Goal: Transaction & Acquisition: Download file/media

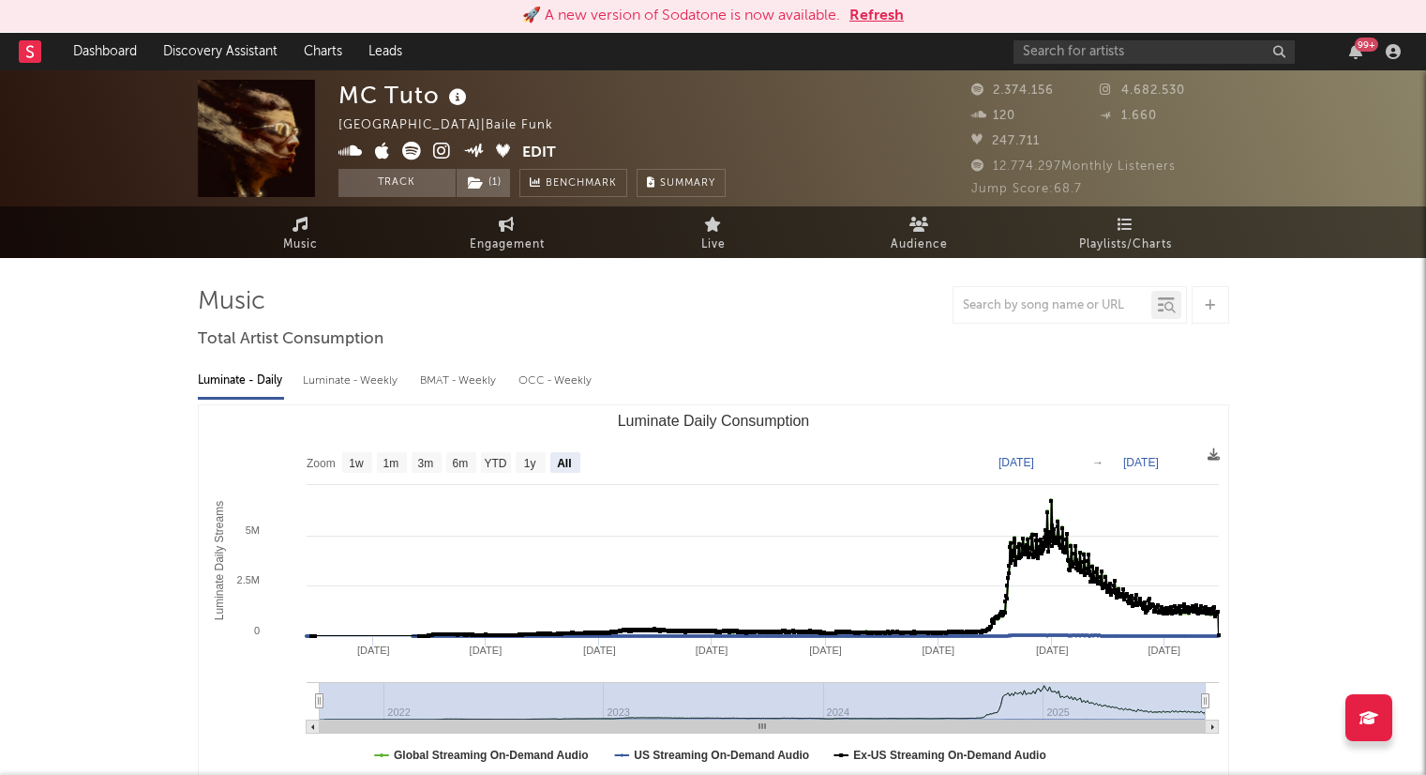
select select "All"
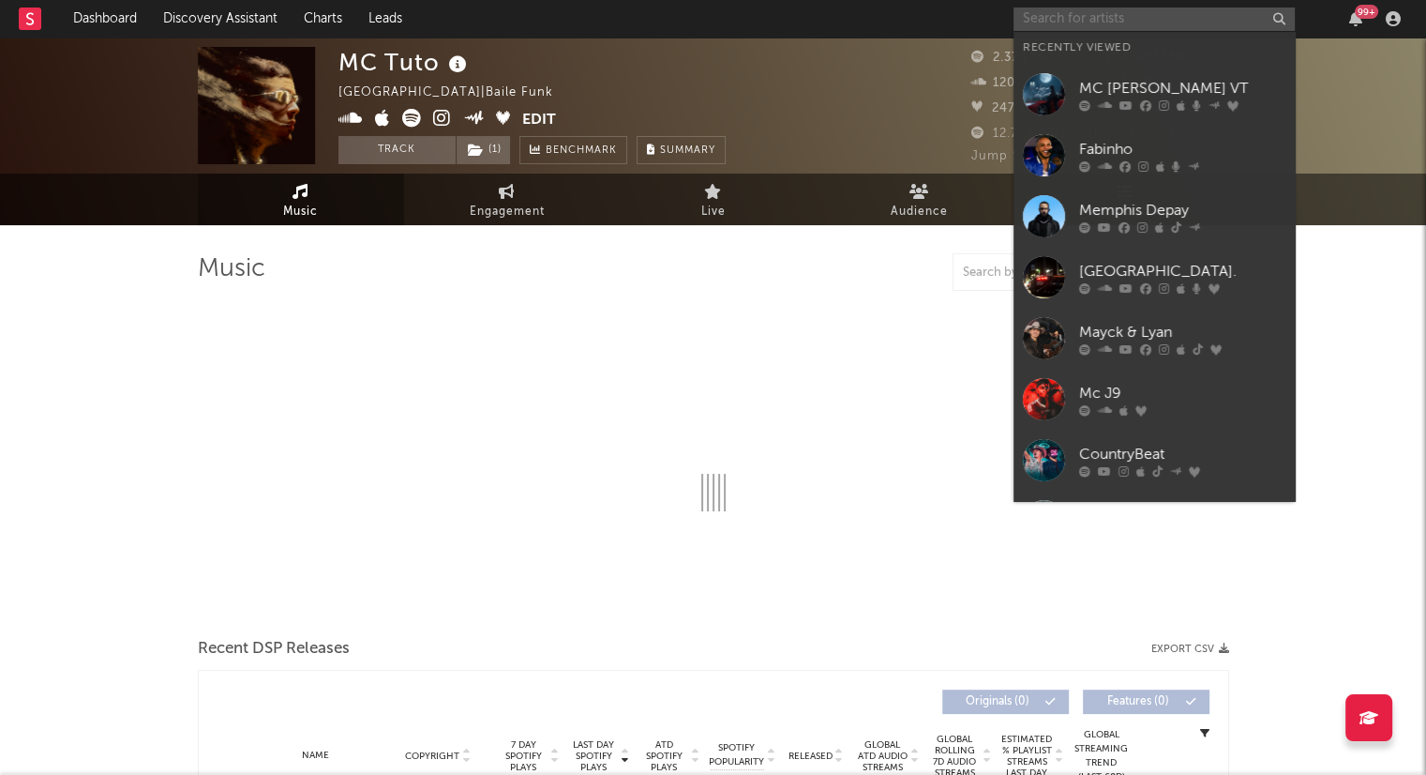
click at [1060, 23] on input "text" at bounding box center [1154, 19] width 281 height 23
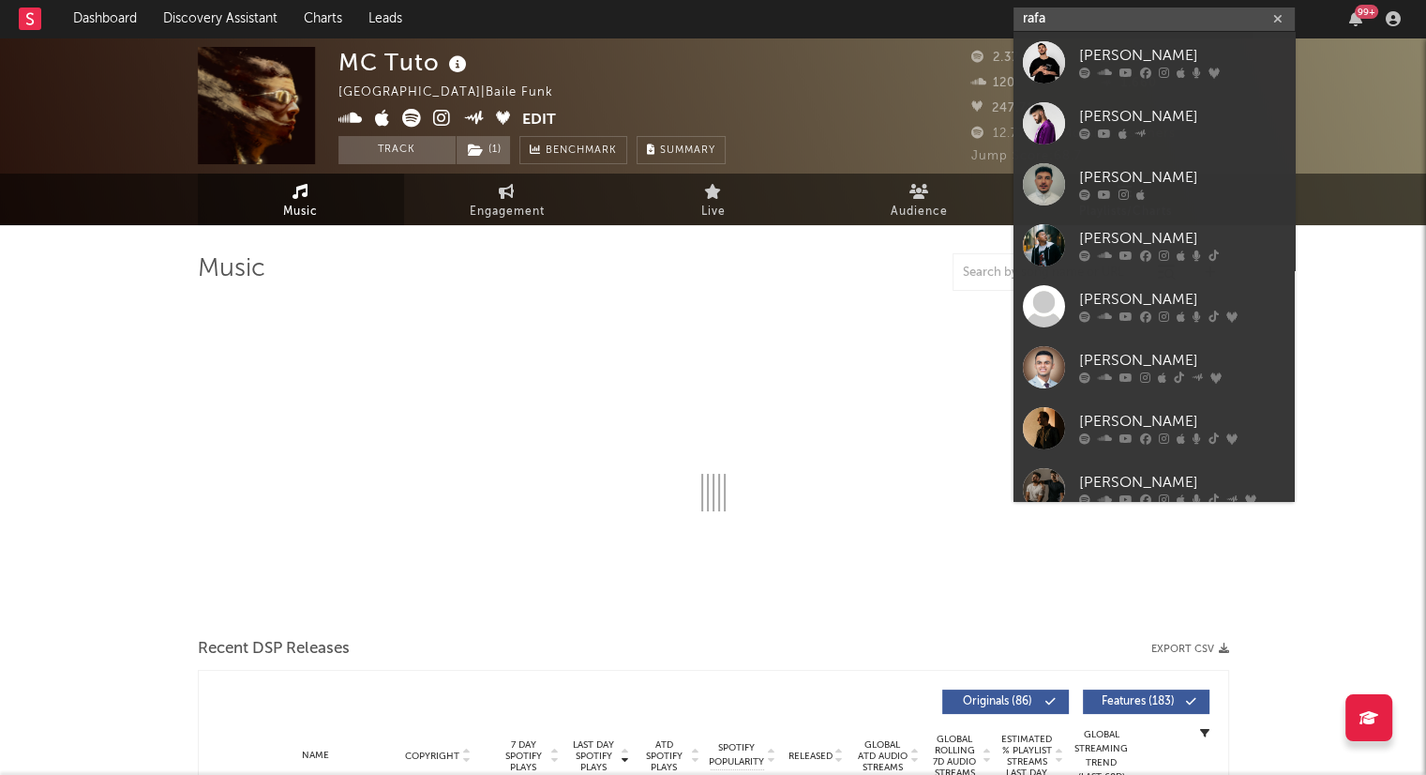
type input "raf"
select select "6m"
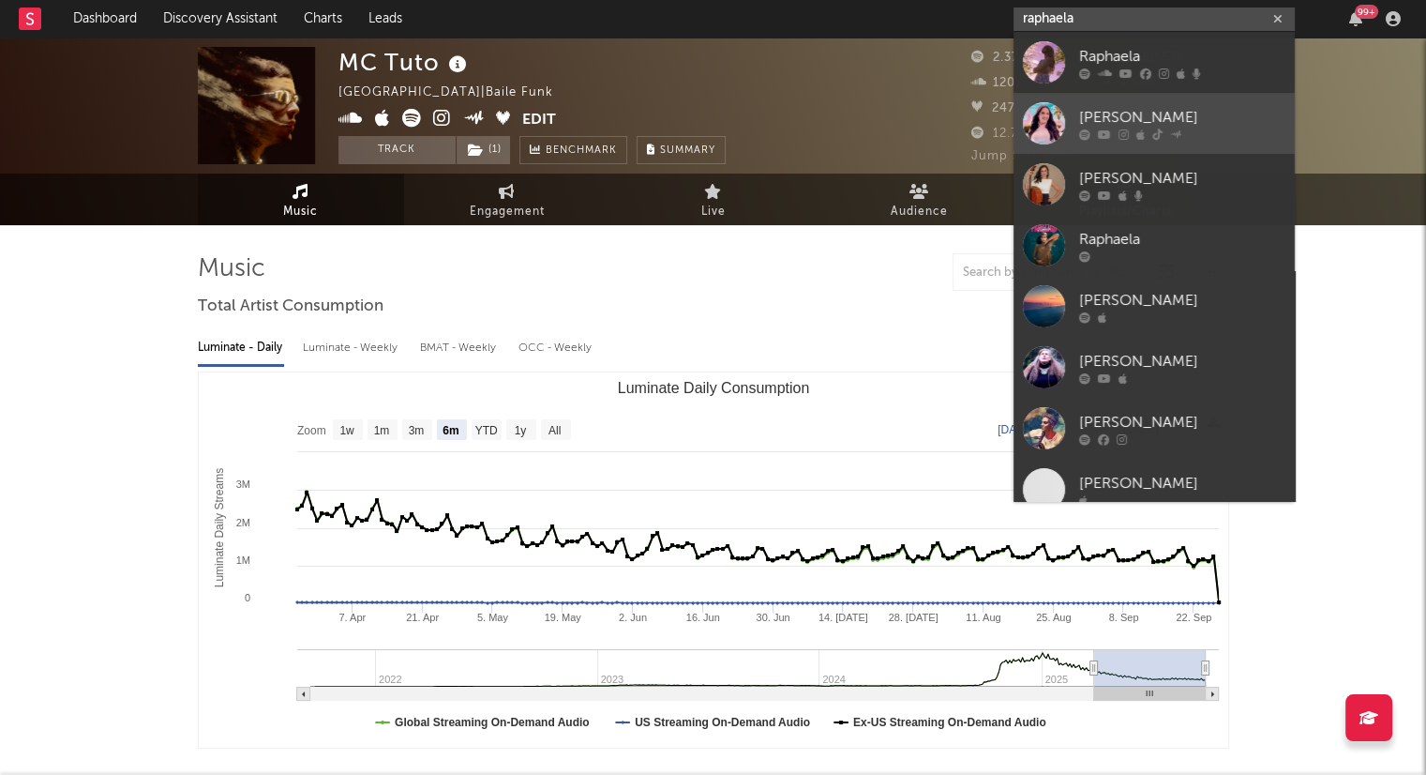
type input "raphaela"
click at [1148, 98] on link "Raphaela Santos" at bounding box center [1154, 123] width 281 height 61
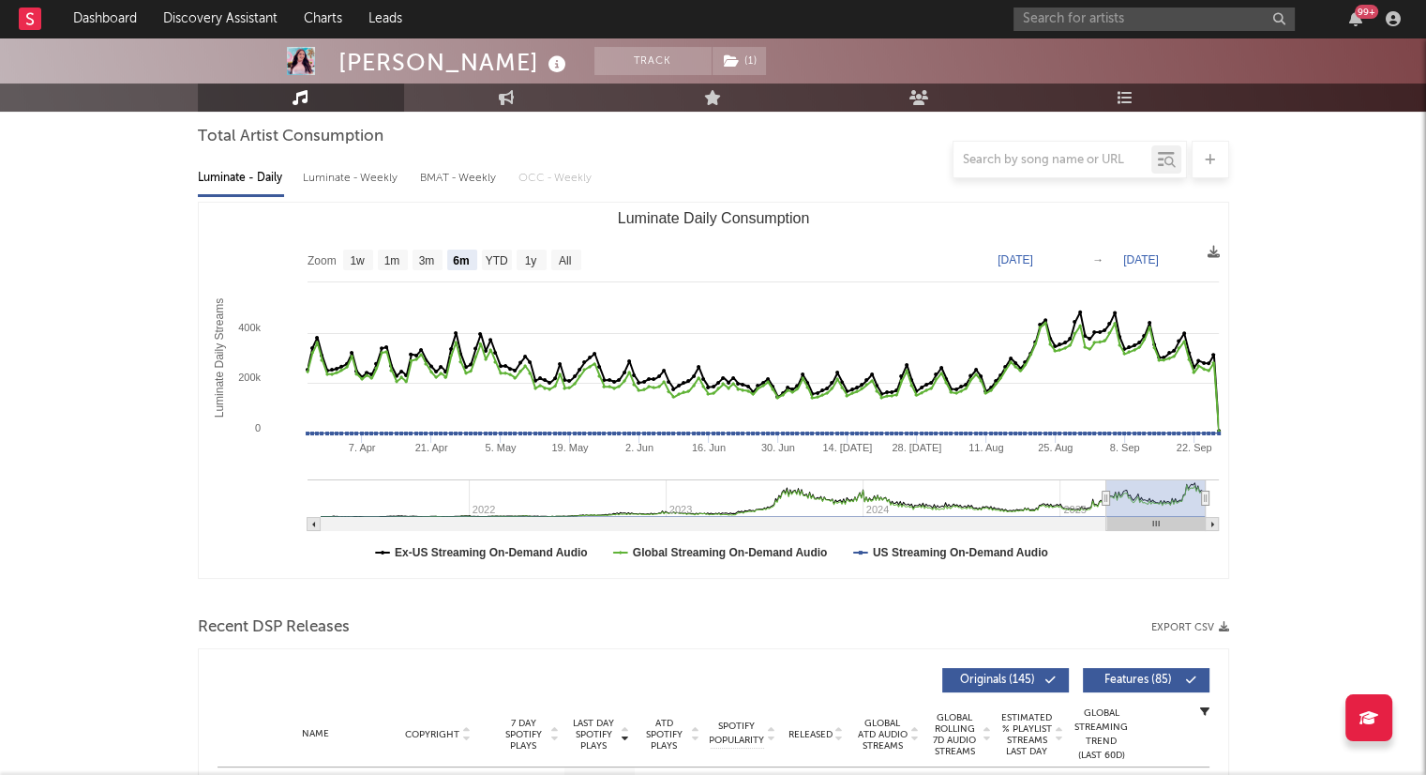
scroll to position [146, 0]
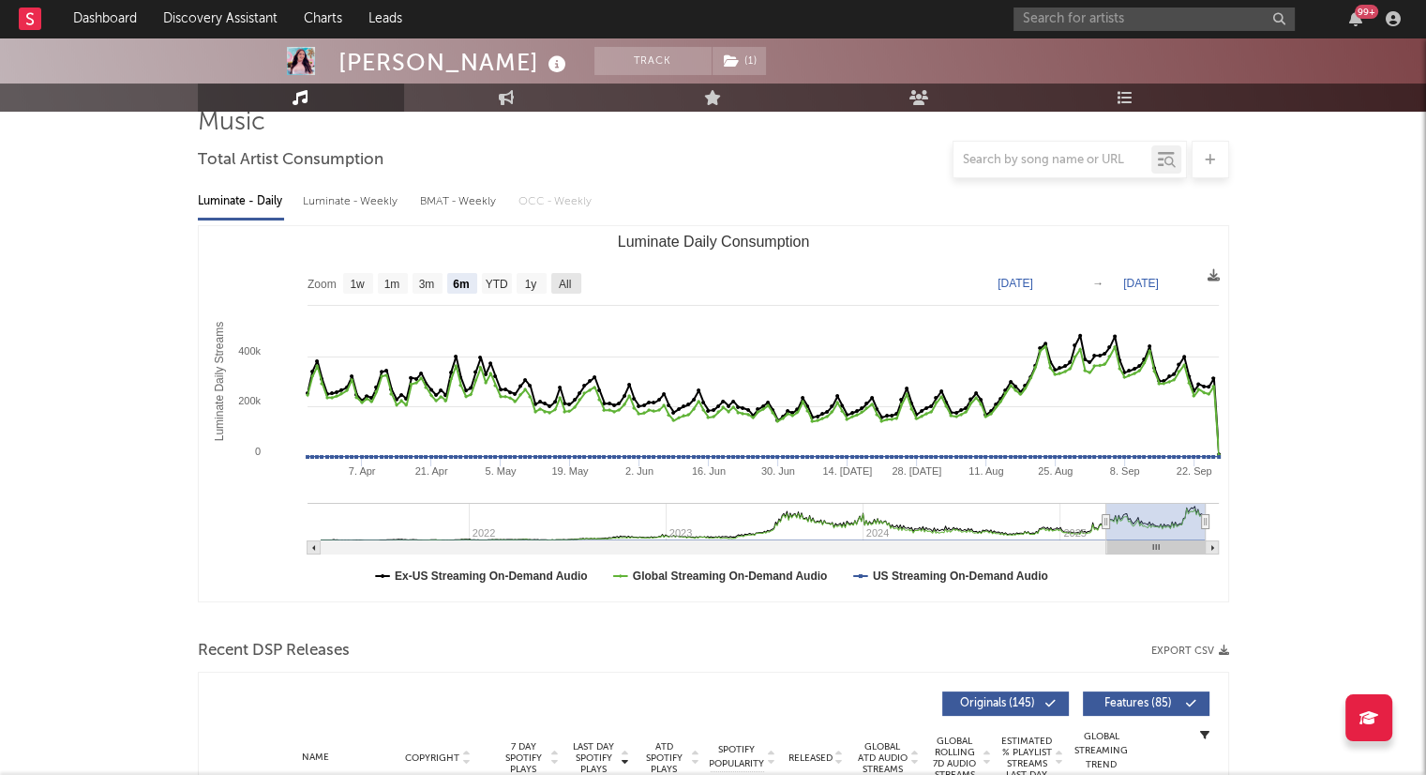
click at [575, 282] on rect "Luminate Daily Consumption" at bounding box center [566, 283] width 30 height 21
select select "All"
type input "2021-03-31"
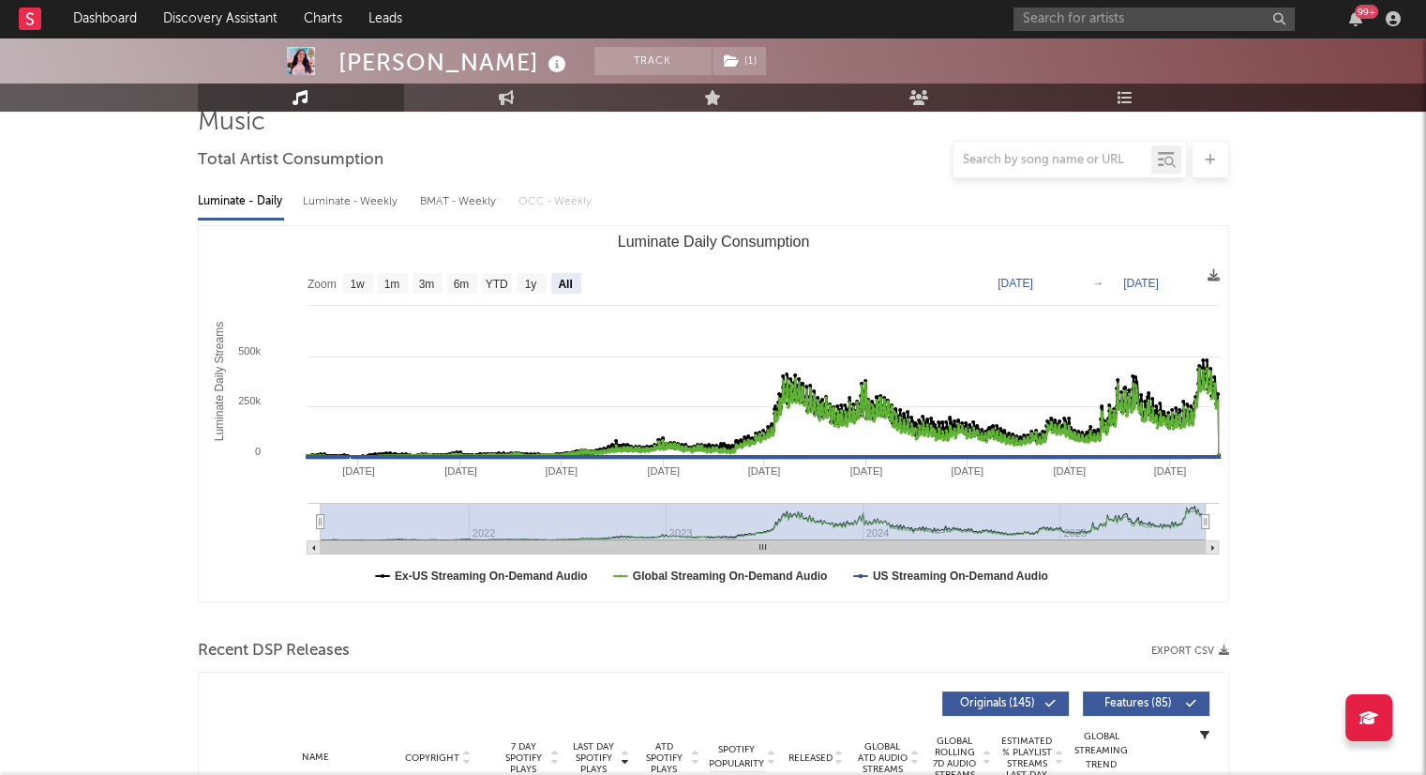
click at [367, 202] on div "Luminate - Weekly" at bounding box center [352, 202] width 98 height 32
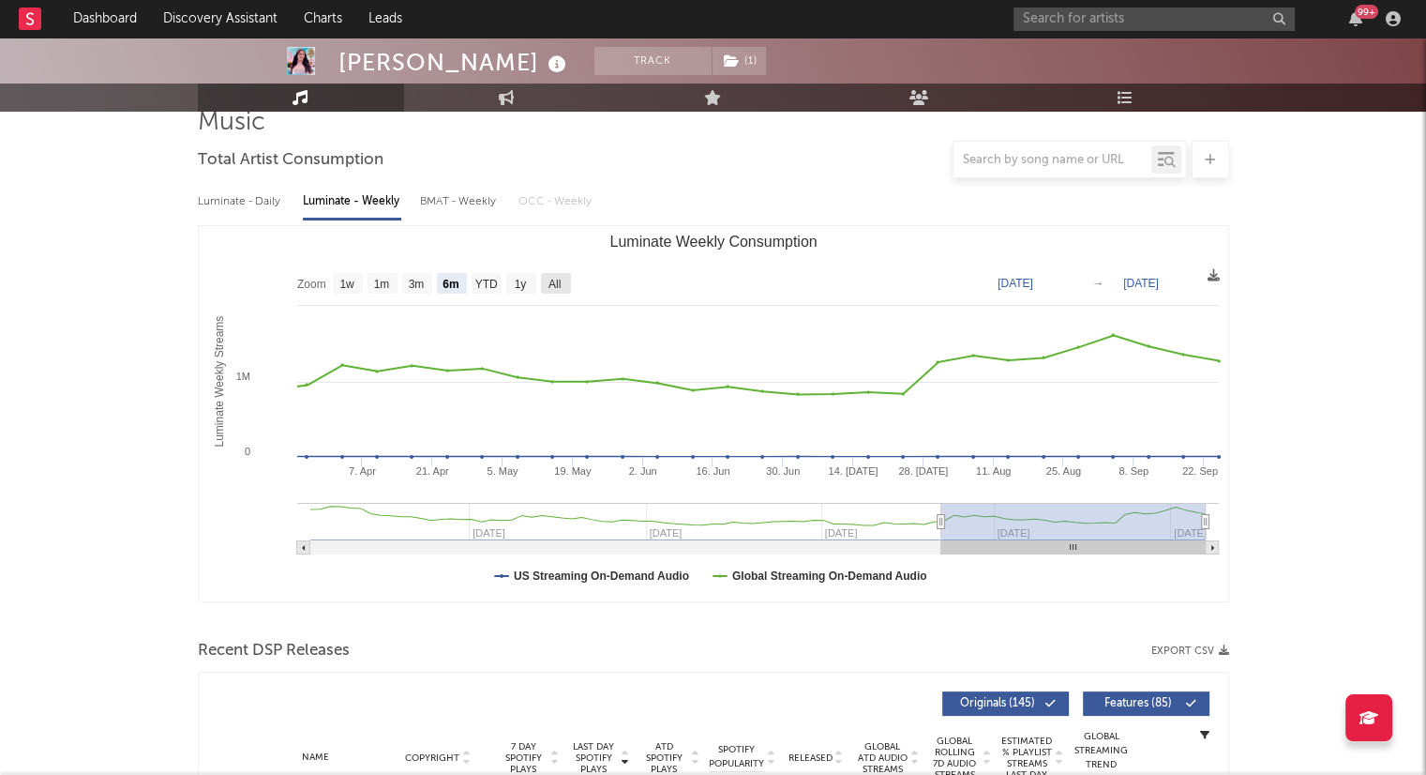
click at [565, 279] on rect "Luminate Weekly Consumption" at bounding box center [556, 283] width 30 height 21
select select "All"
type input "2024-01-11"
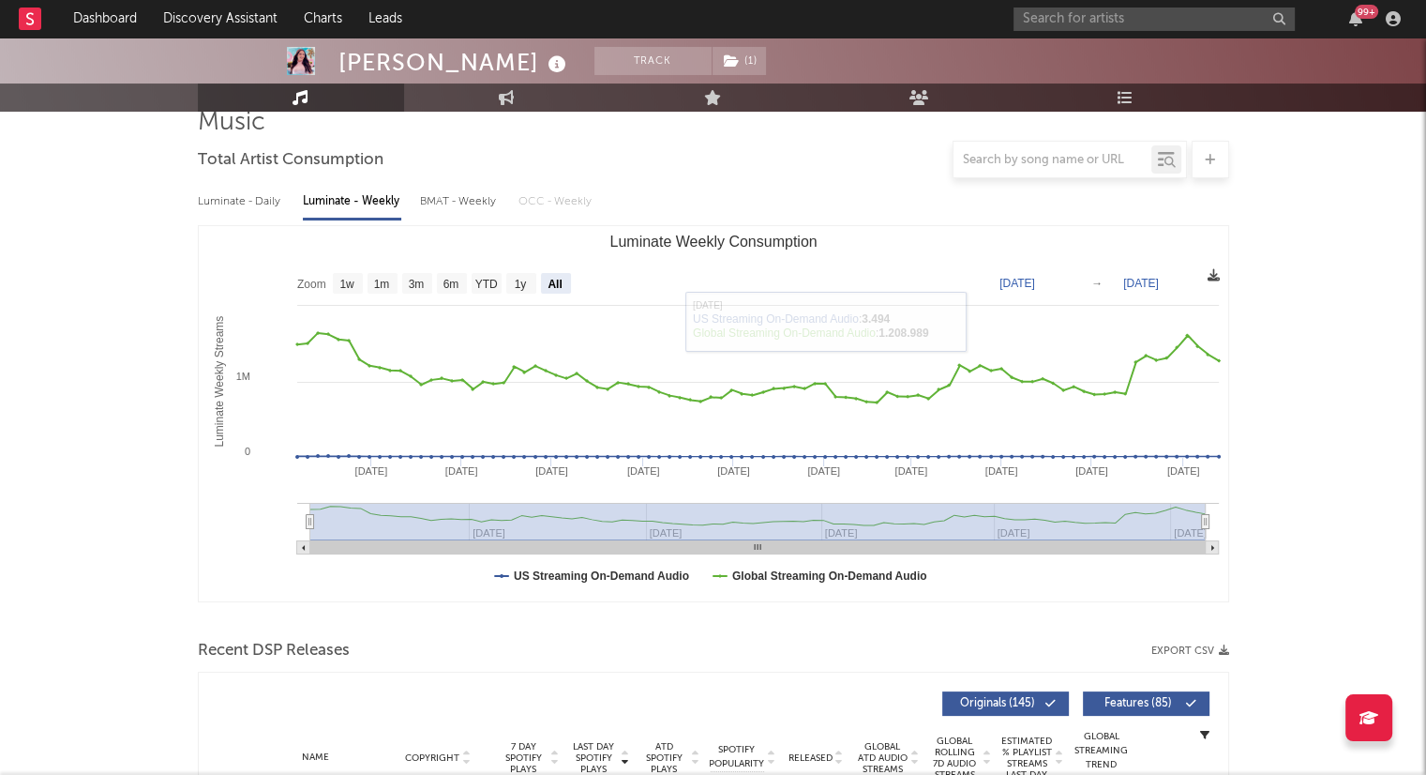
click at [1219, 279] on icon at bounding box center [1214, 275] width 12 height 12
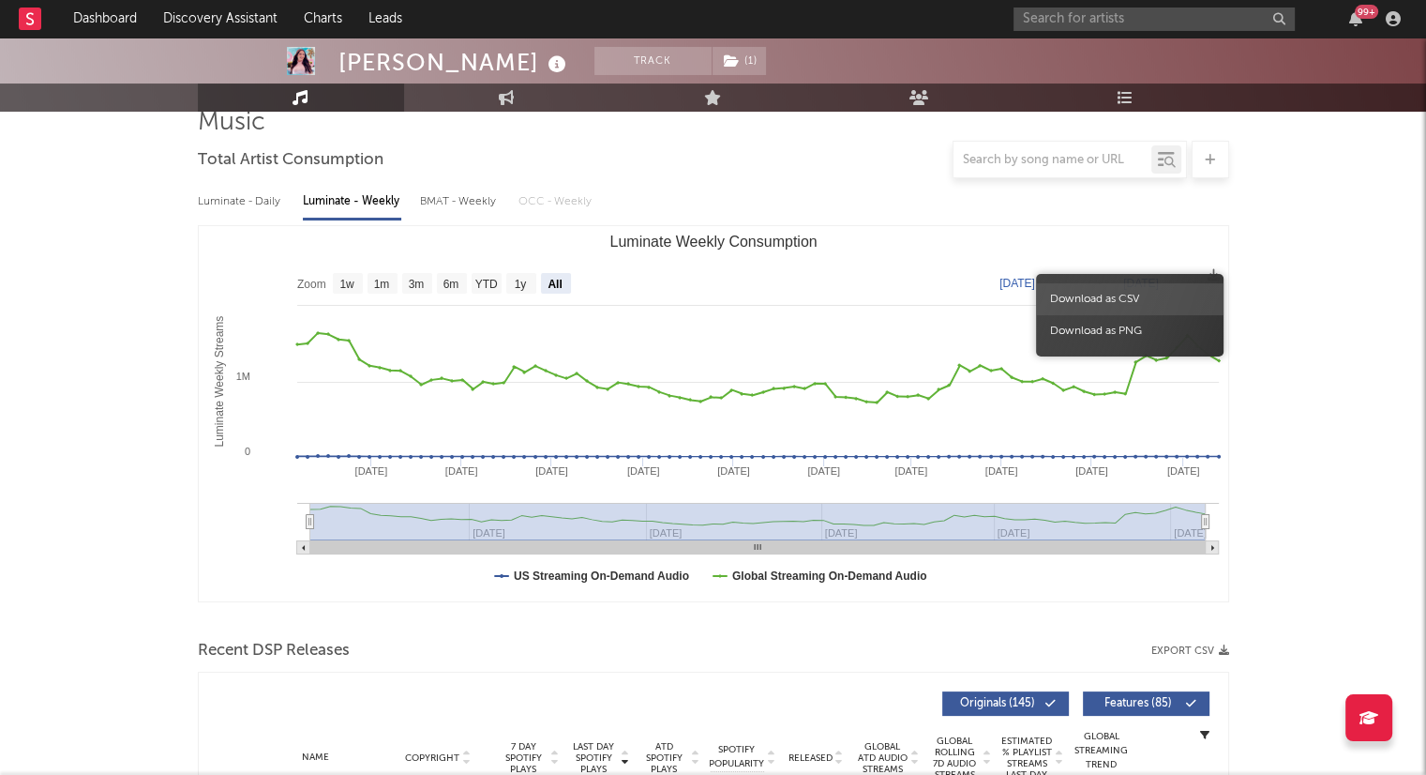
click at [1127, 297] on span "Download as CSV" at bounding box center [1130, 299] width 188 height 32
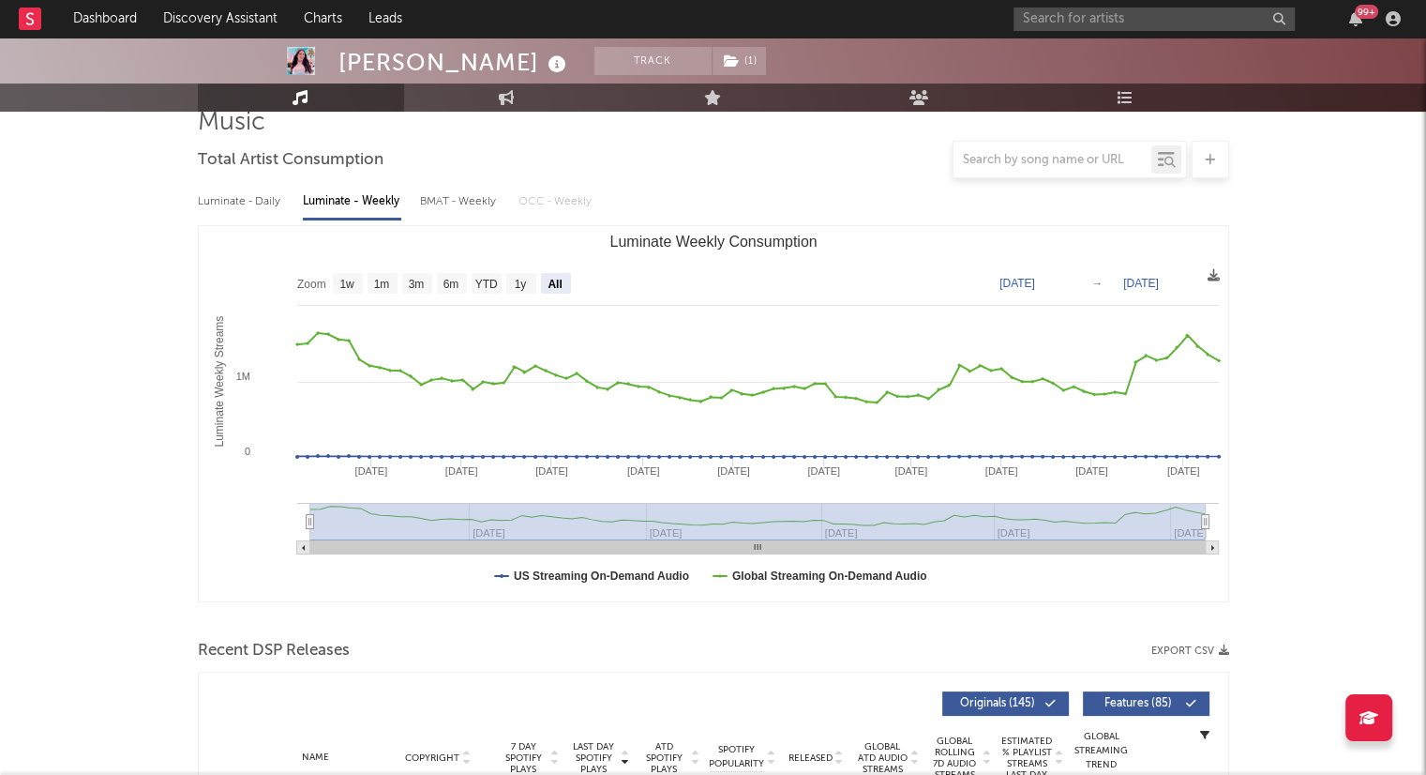
click at [521, 64] on div "Raphaela Santos" at bounding box center [455, 62] width 233 height 31
drag, startPoint x: 527, startPoint y: 67, endPoint x: 338, endPoint y: 57, distance: 189.7
click at [339, 57] on div "Raphaela Santos" at bounding box center [455, 62] width 233 height 31
copy div "Raphaela Santos"
